Goal: Check status: Check status

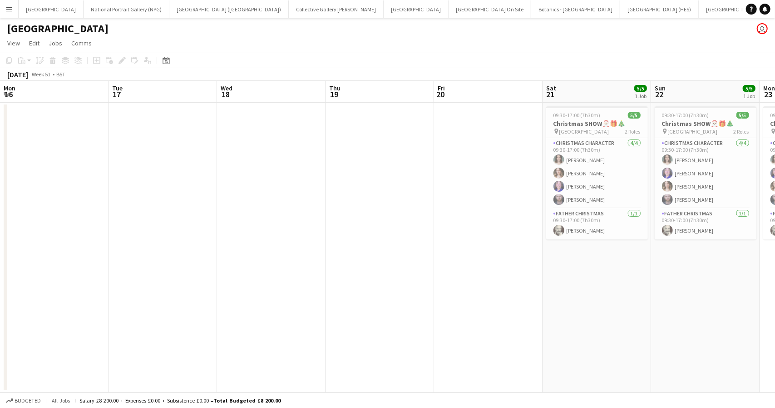
scroll to position [0, 323]
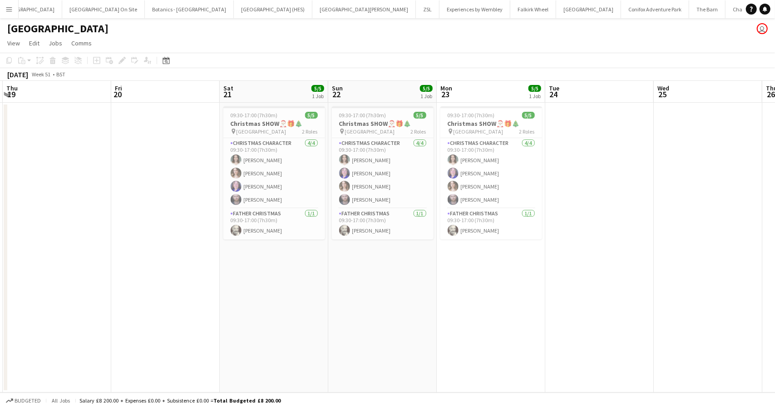
click at [13, 11] on button "Menu" at bounding box center [9, 9] width 18 height 18
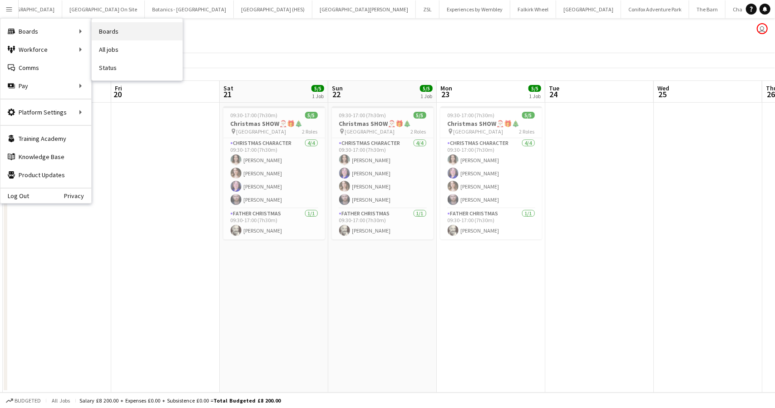
click at [111, 27] on link "Boards" at bounding box center [137, 31] width 91 height 18
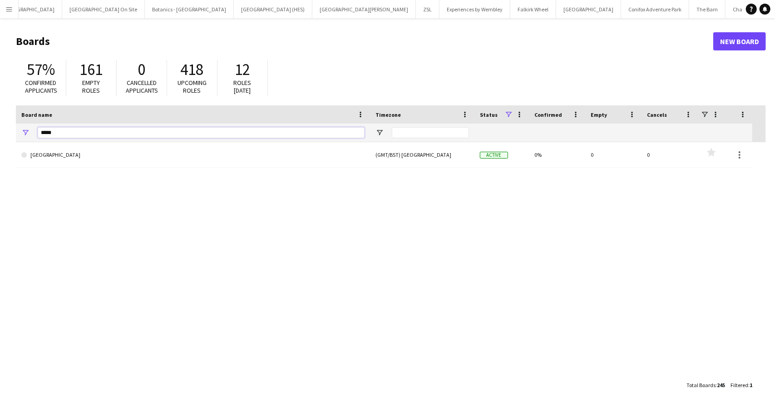
click at [104, 132] on input "*****" at bounding box center [201, 132] width 327 height 11
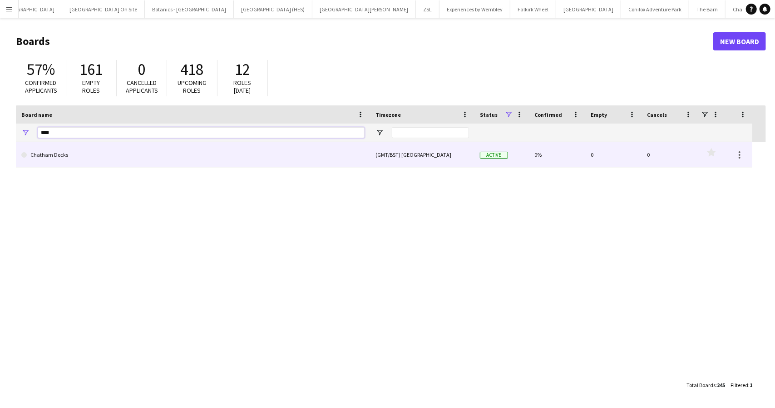
type input "****"
click at [54, 152] on link "Chatham Docks" at bounding box center [192, 154] width 343 height 25
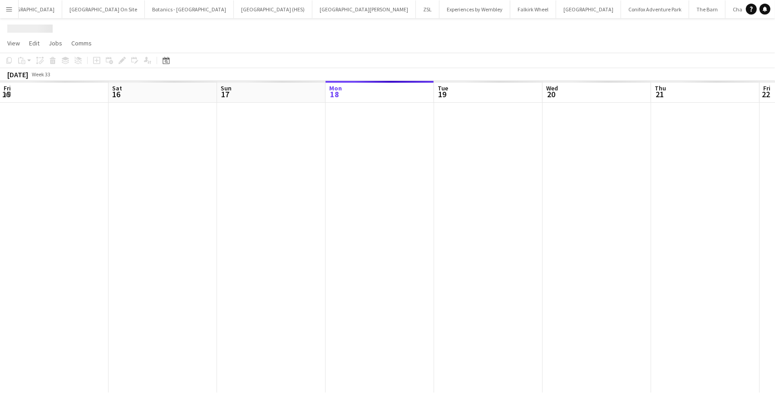
scroll to position [0, 217]
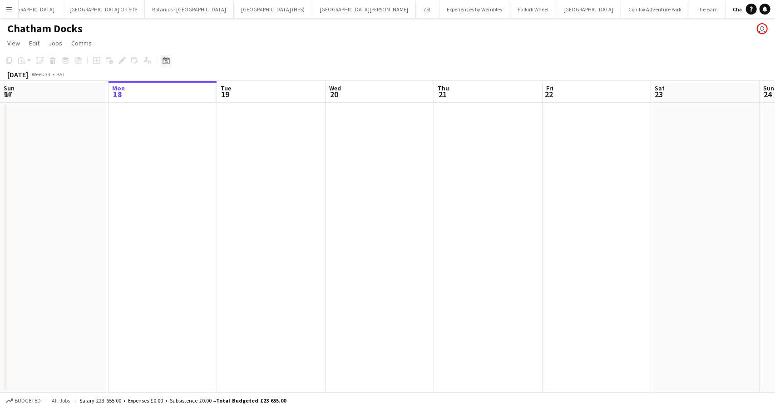
click at [162, 61] on div "Date picker" at bounding box center [166, 60] width 11 height 11
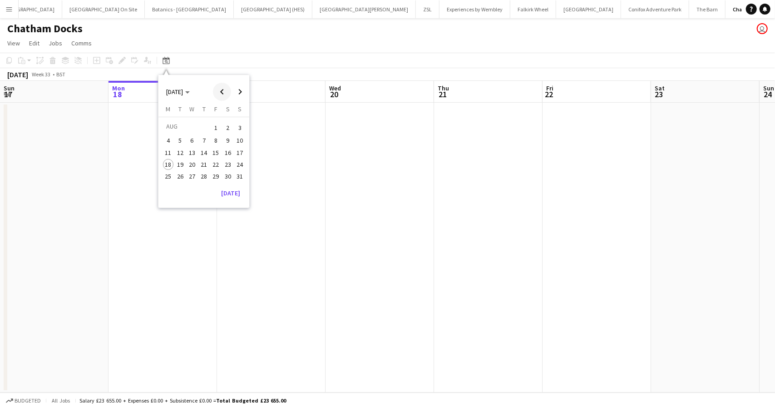
click at [223, 89] on span "Previous month" at bounding box center [222, 92] width 18 height 18
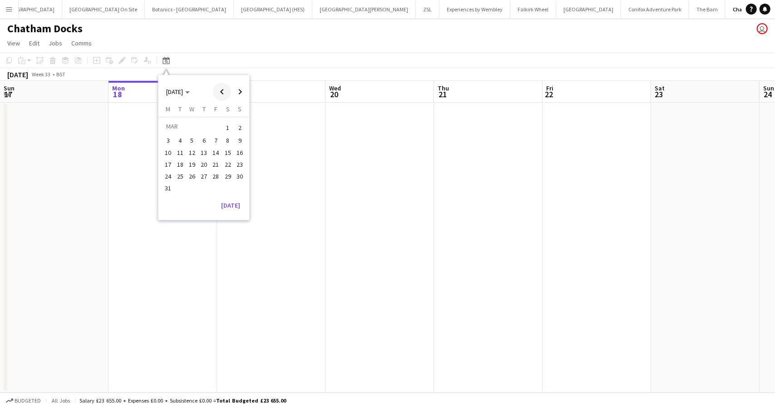
click at [223, 89] on span "Previous month" at bounding box center [222, 92] width 18 height 18
click at [220, 92] on span "Previous month" at bounding box center [222, 92] width 18 height 18
click at [203, 158] on button "19" at bounding box center [204, 164] width 12 height 12
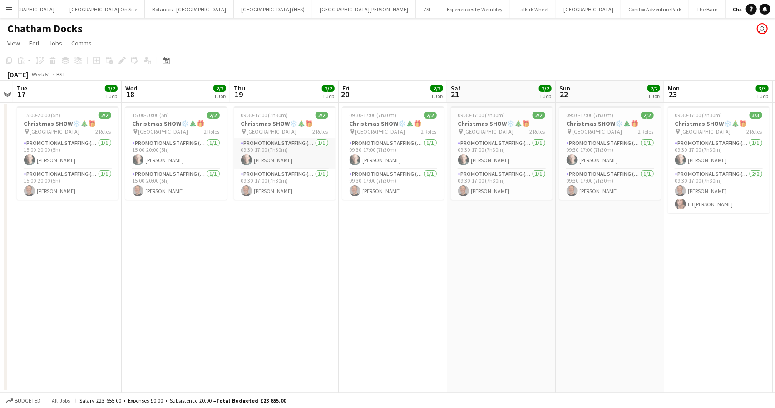
click at [278, 152] on app-card-role "Promotional Staffing (Character Staff) 1/1 09:30-17:00 (7h30m) Richard Blackman" at bounding box center [285, 153] width 102 height 31
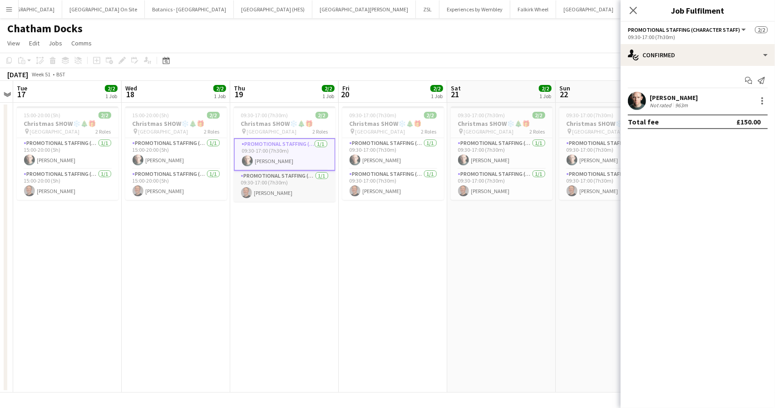
click at [270, 193] on app-card-role "Promotional Staffing (Character Staff) 1/1 09:30-17:00 (7h30m) David Webster" at bounding box center [285, 186] width 102 height 31
click at [259, 152] on app-card-role "Promotional Staffing (Character Staff) 1/1 09:30-17:00 (7h30m) Richard Blackman" at bounding box center [285, 153] width 102 height 31
